Goal: Check status: Check status

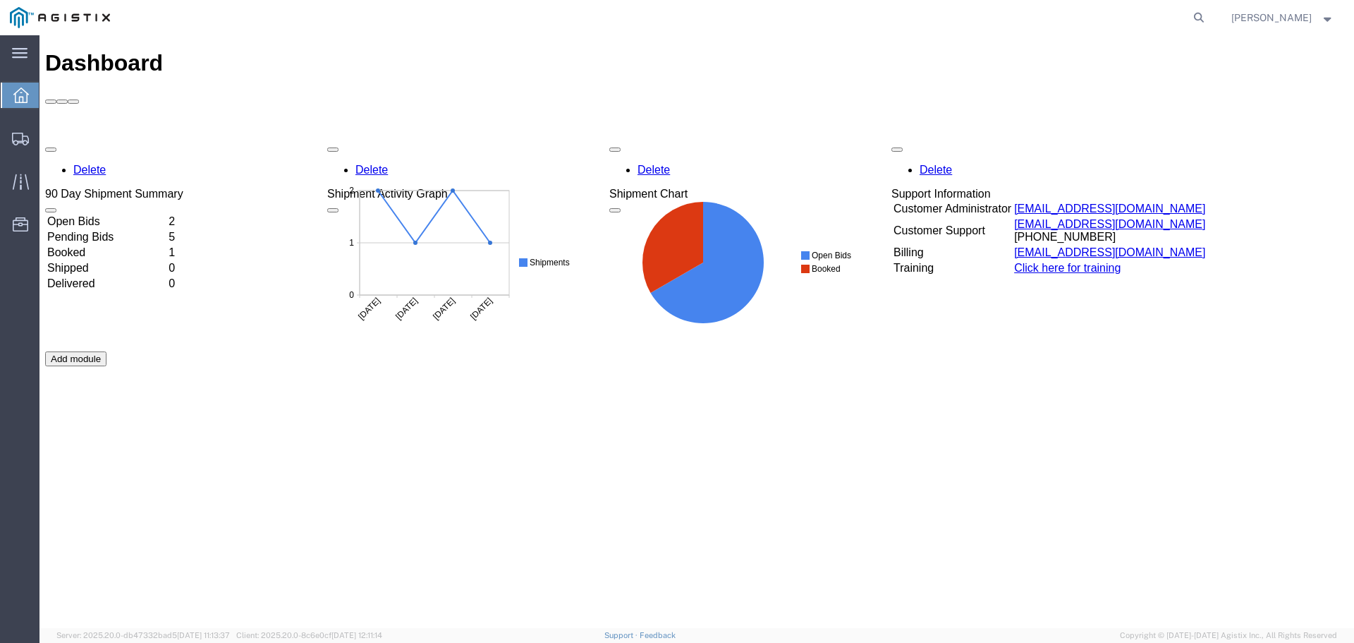
click at [166, 230] on td "Pending Bids" at bounding box center [107, 237] width 120 height 14
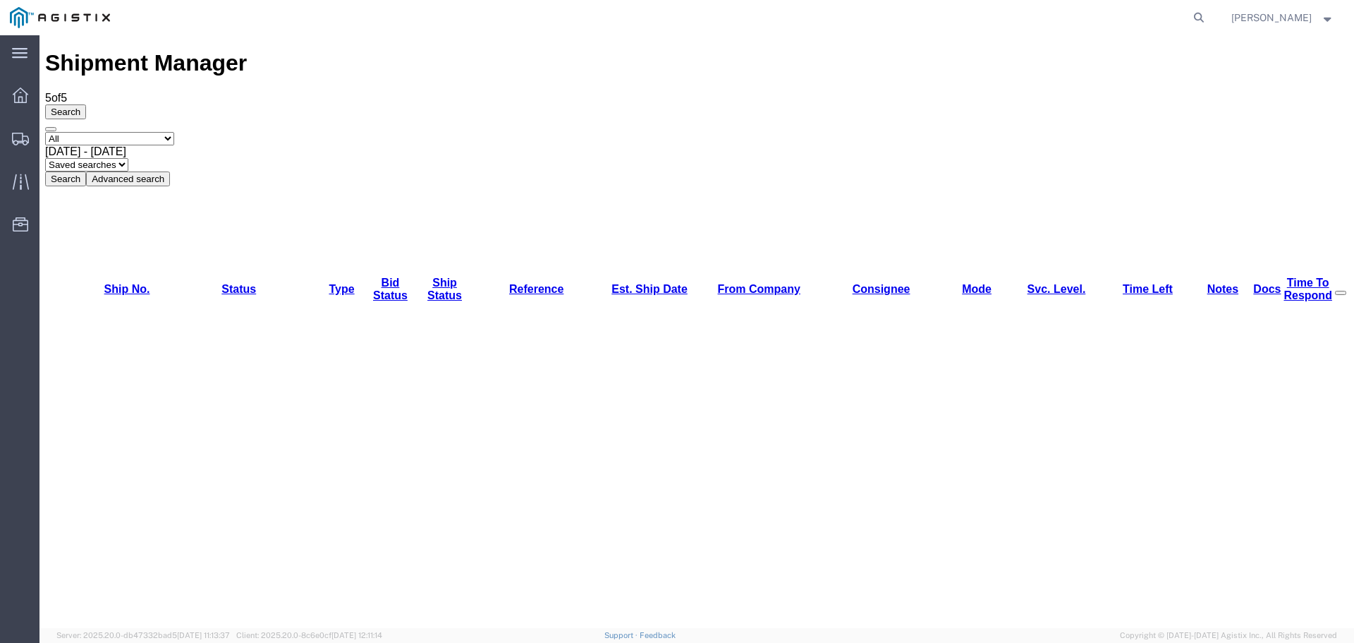
click at [99, 132] on select "Select status Active (AC, O, P) All Approved Awaiting Confirmation (AC) Booked …" at bounding box center [109, 138] width 129 height 13
click at [1194, 17] on icon at bounding box center [1199, 18] width 20 height 20
type input "57009098"
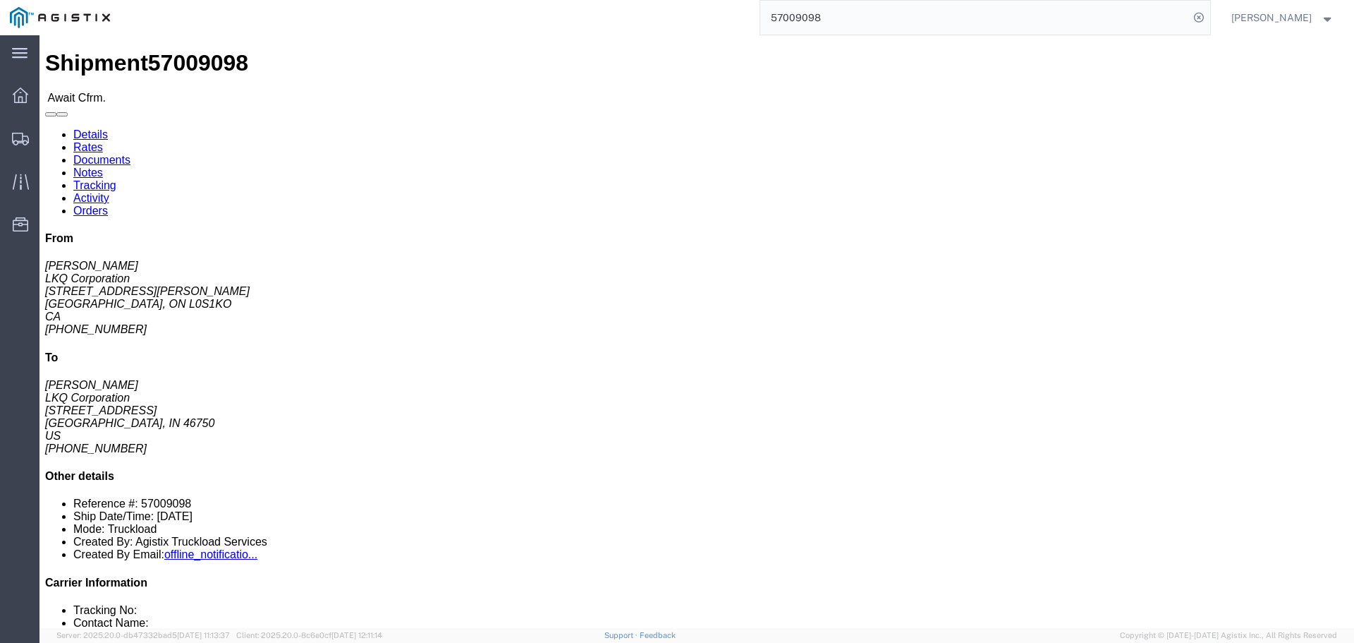
click button "button"
click link "Rates"
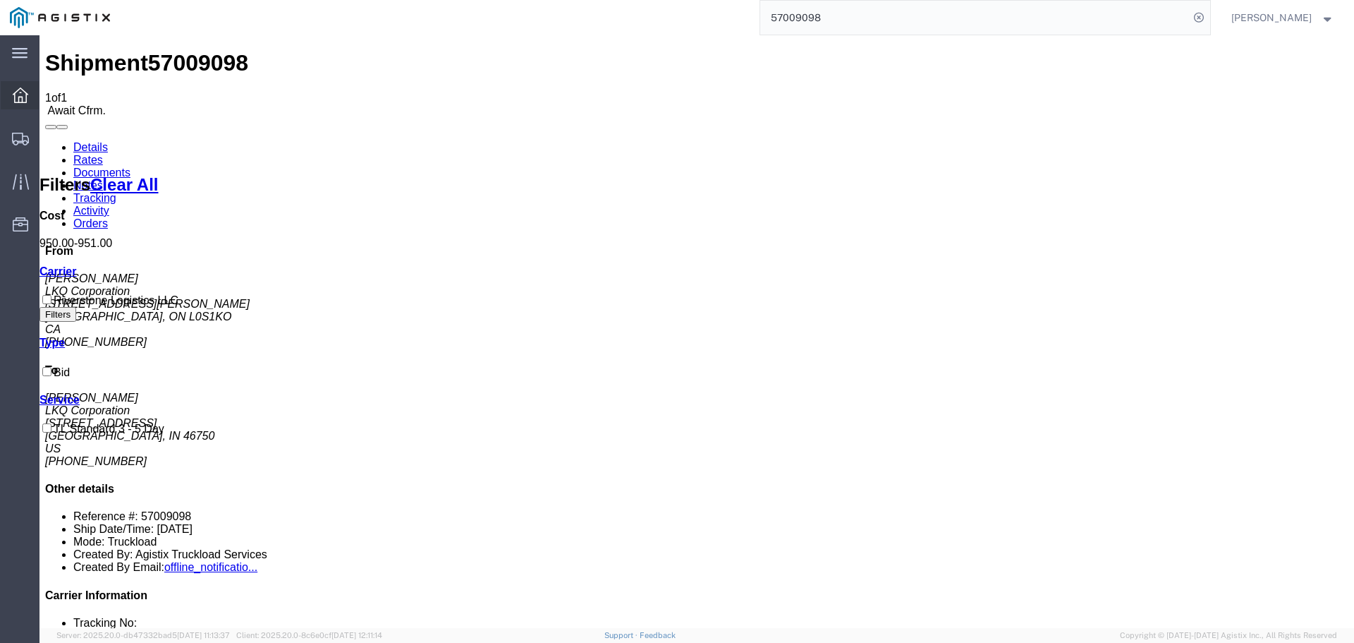
click at [16, 87] on div at bounding box center [21, 95] width 40 height 28
